Goal: Transaction & Acquisition: Purchase product/service

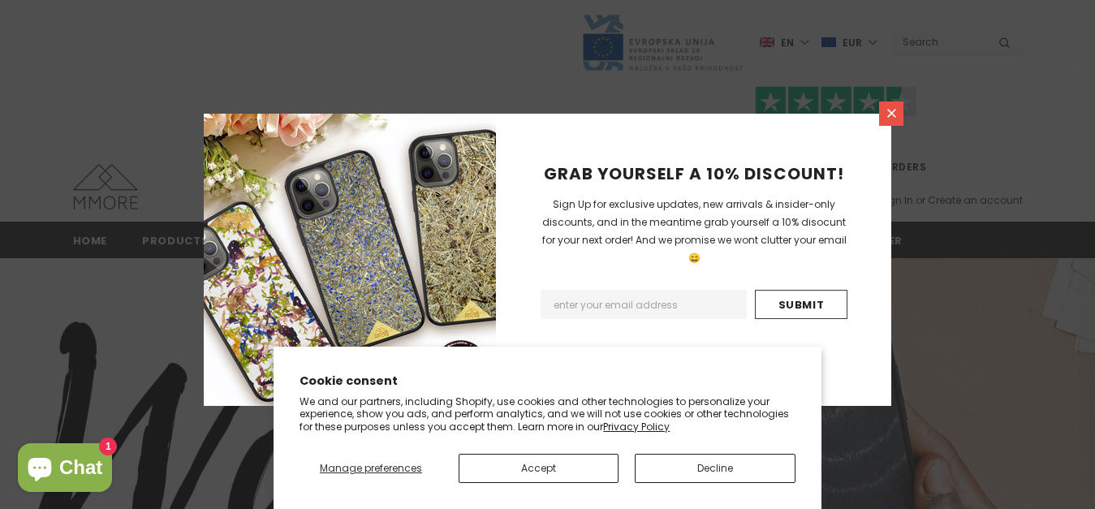
click at [888, 111] on icon at bounding box center [892, 113] width 14 height 14
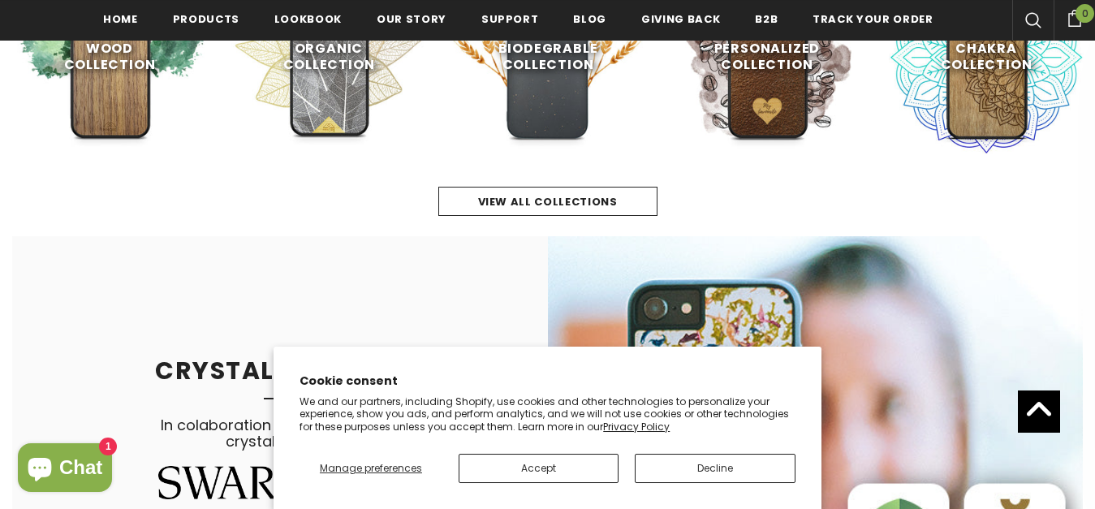
scroll to position [749, 0]
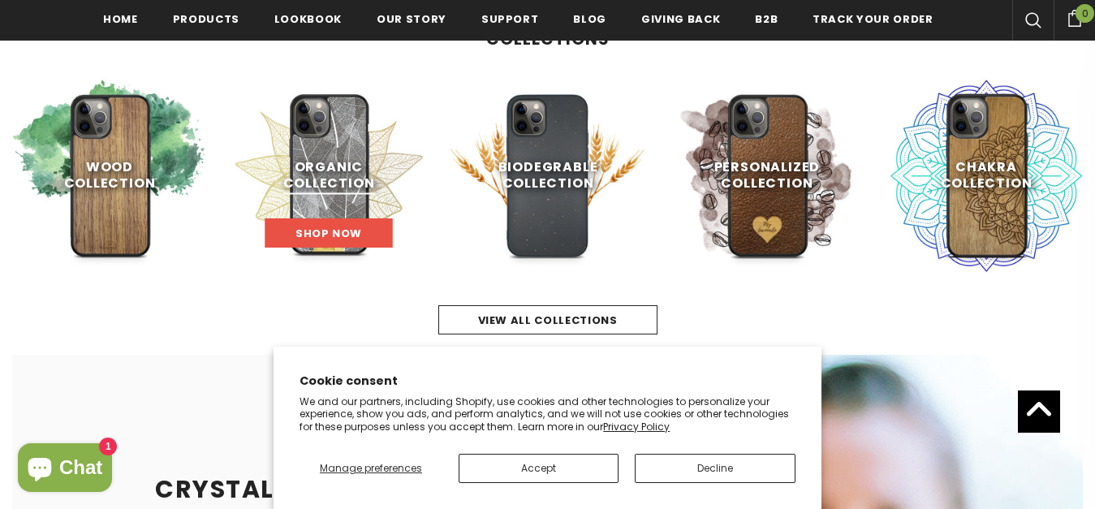
click at [345, 223] on link "Shop Now" at bounding box center [328, 232] width 127 height 29
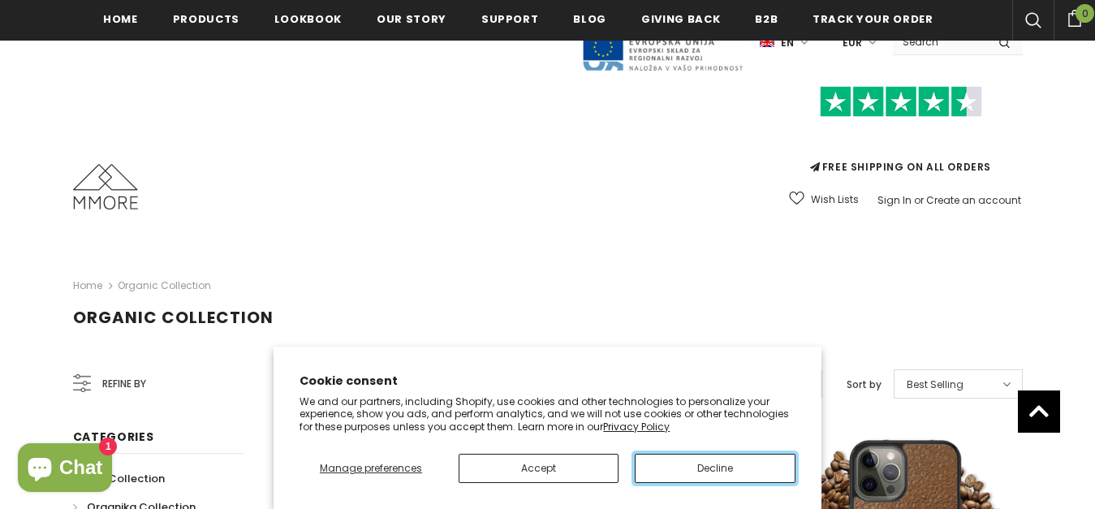
click at [654, 468] on button "Decline" at bounding box center [715, 468] width 161 height 29
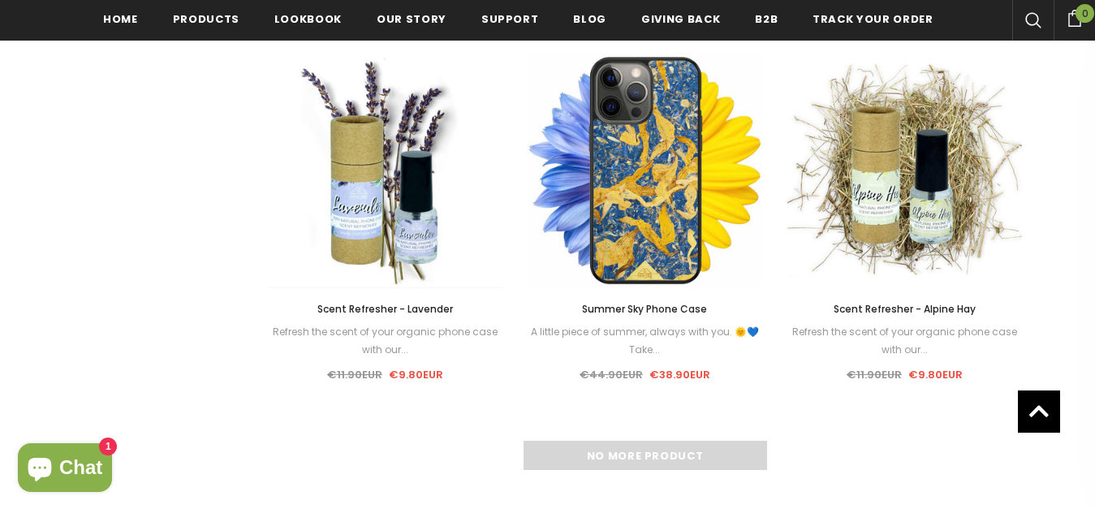
scroll to position [1585, 0]
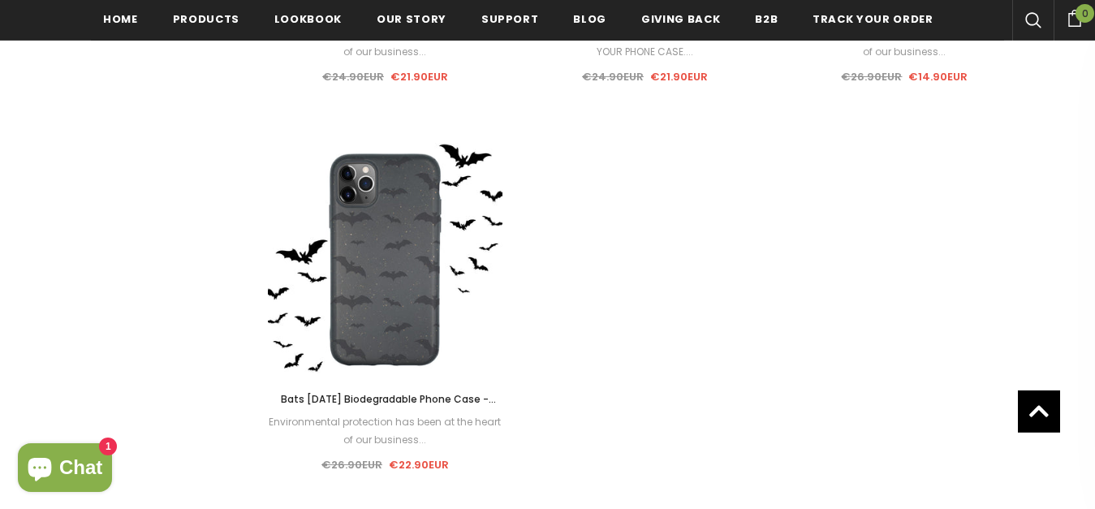
scroll to position [2226, 0]
